Goal: Use online tool/utility: Utilize a website feature to perform a specific function

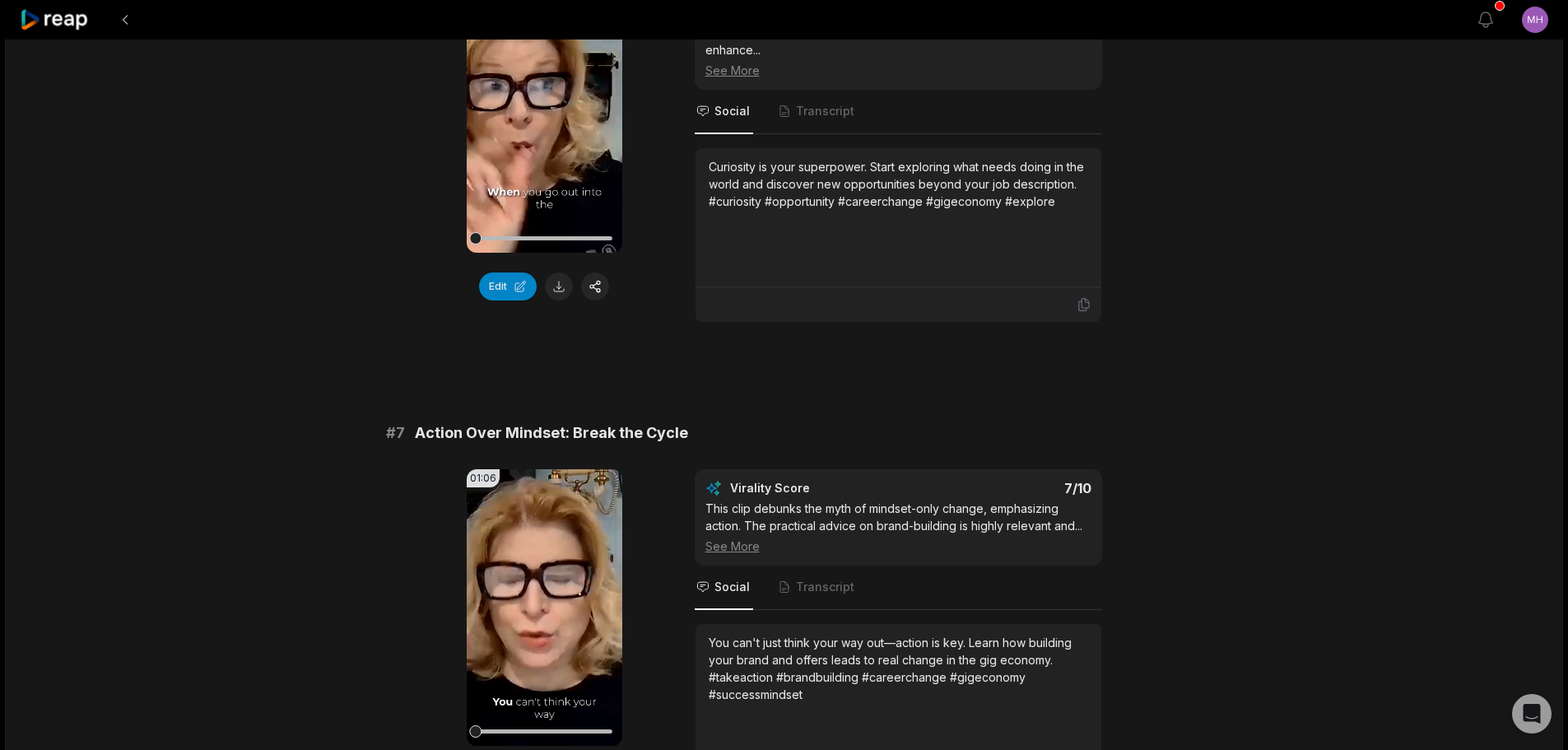
scroll to position [2798, 0]
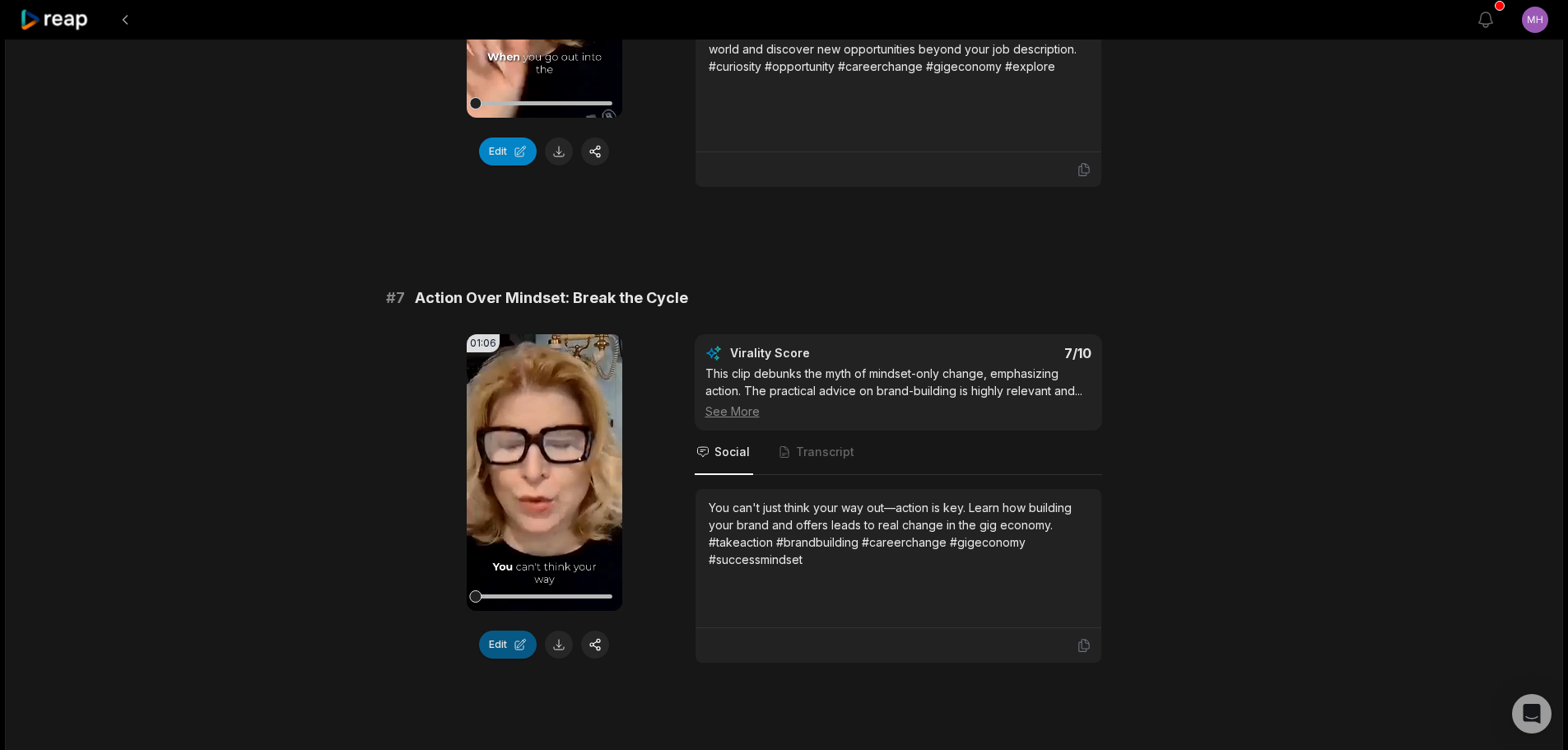
click at [501, 639] on button "Edit" at bounding box center [508, 644] width 57 height 28
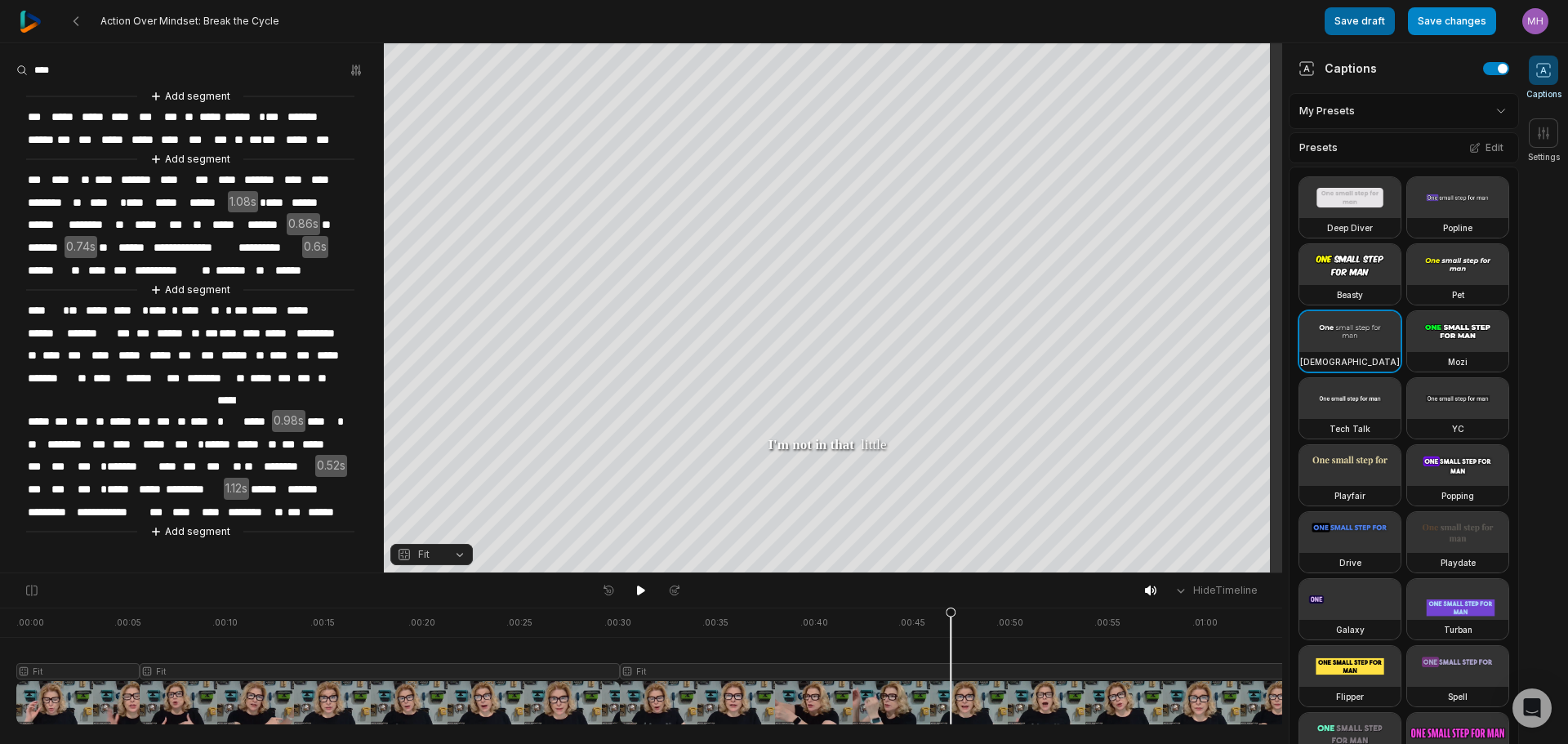
click at [1370, 13] on button "Save draft" at bounding box center [1360, 21] width 70 height 28
click at [1373, 29] on button "Save draft" at bounding box center [1360, 21] width 70 height 28
